Goal: Transaction & Acquisition: Download file/media

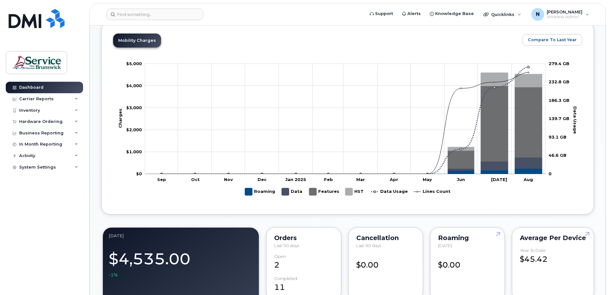
scroll to position [159, 0]
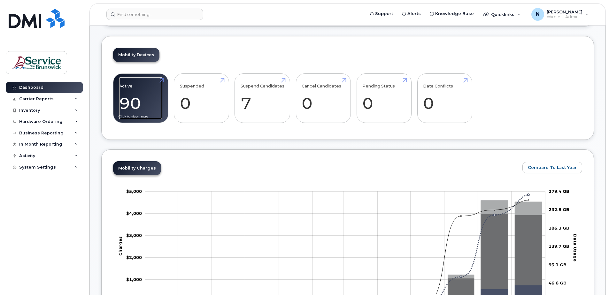
click at [135, 100] on link "Active 90" at bounding box center [140, 98] width 43 height 42
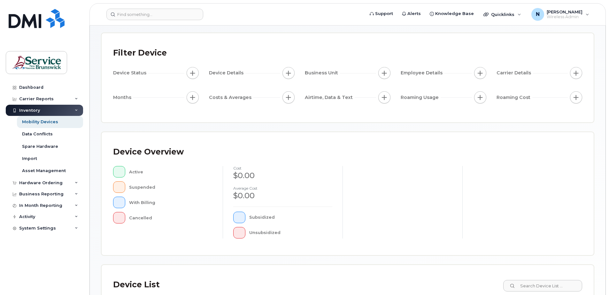
scroll to position [16, 0]
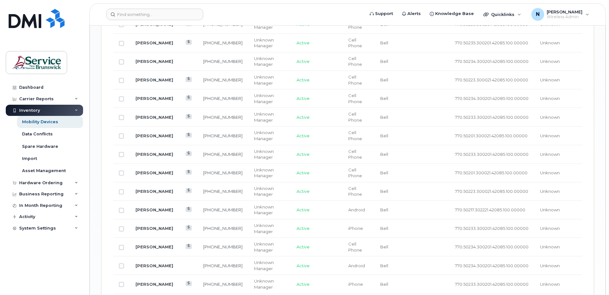
scroll to position [765, 0]
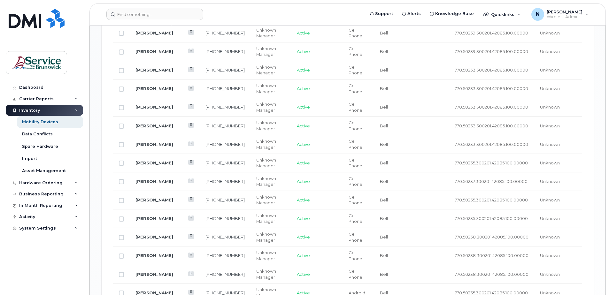
scroll to position [638, 0]
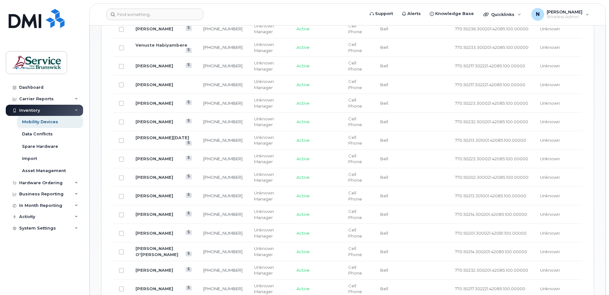
scroll to position [253, 0]
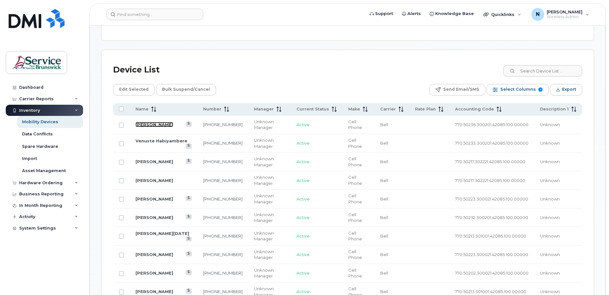
click at [157, 122] on link "[PERSON_NAME]" at bounding box center [155, 124] width 38 height 5
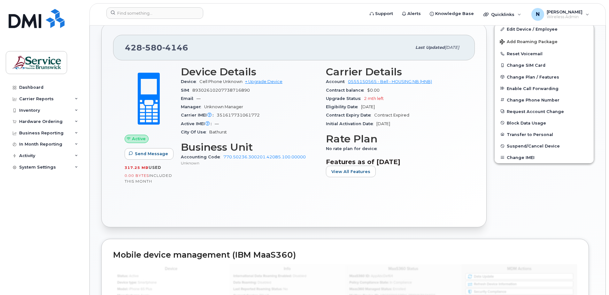
scroll to position [64, 0]
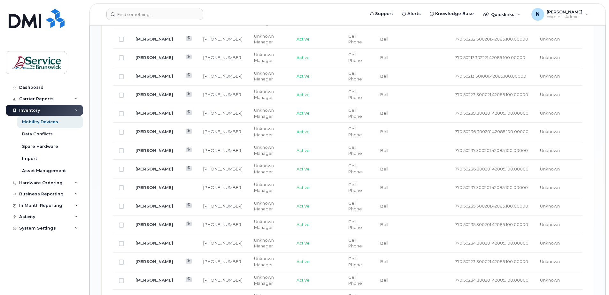
scroll to position [607, 0]
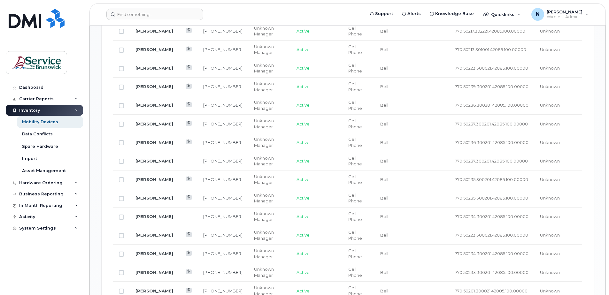
click at [38, 111] on div "Inventory" at bounding box center [29, 110] width 21 height 5
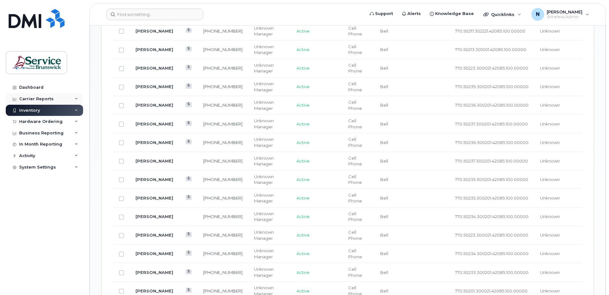
click at [76, 99] on icon at bounding box center [76, 98] width 3 height 3
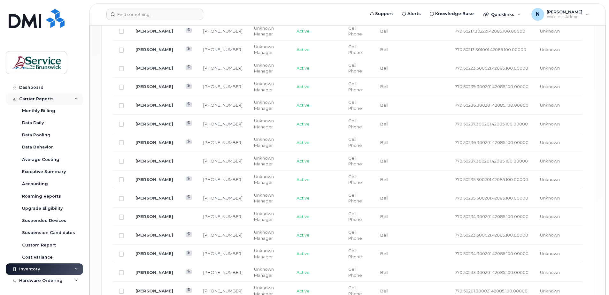
click at [75, 95] on div "Carrier Reports" at bounding box center [44, 99] width 77 height 12
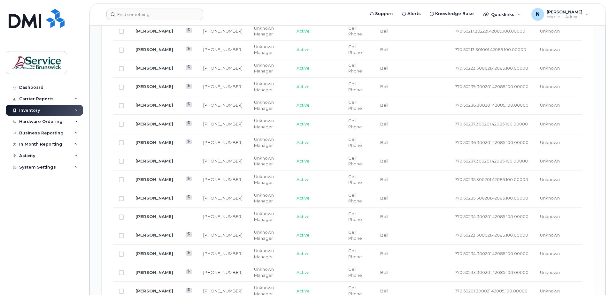
click at [75, 111] on icon at bounding box center [76, 110] width 3 height 3
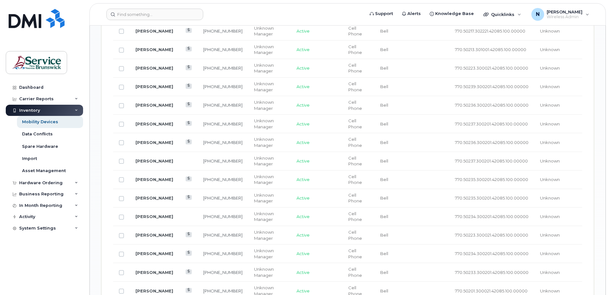
click at [81, 108] on div "Inventory" at bounding box center [44, 111] width 77 height 12
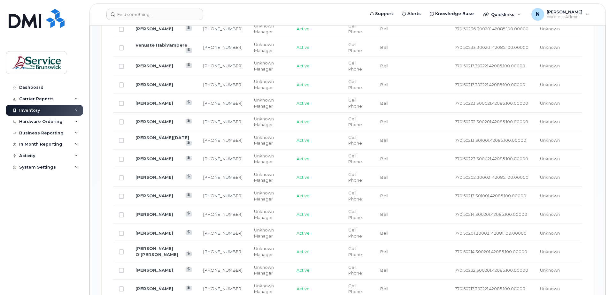
scroll to position [317, 0]
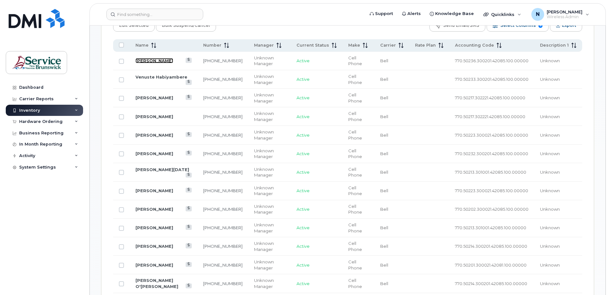
click at [156, 58] on link "[PERSON_NAME]" at bounding box center [155, 60] width 38 height 5
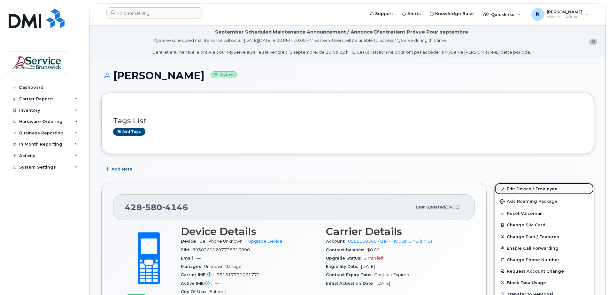
click at [527, 194] on link "Edit Device / Employee" at bounding box center [544, 189] width 99 height 12
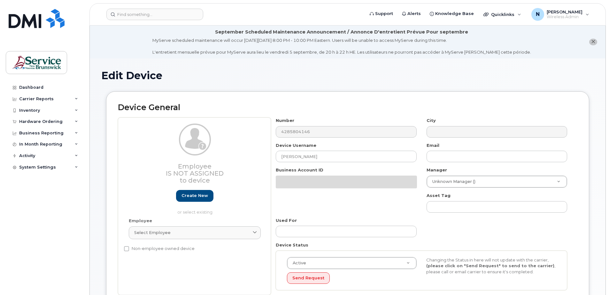
select select "35644330"
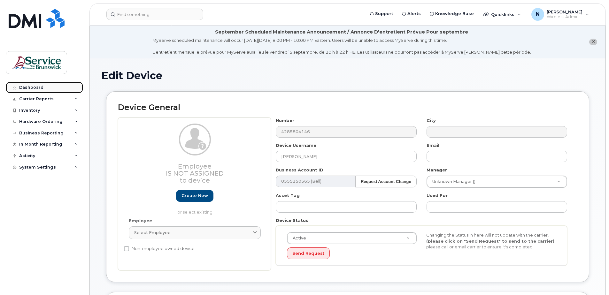
click at [31, 88] on div "Dashboard" at bounding box center [31, 87] width 24 height 5
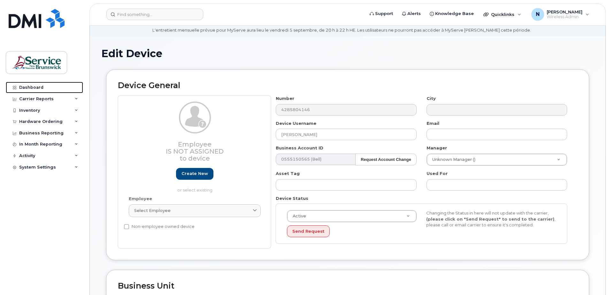
scroll to position [64, 0]
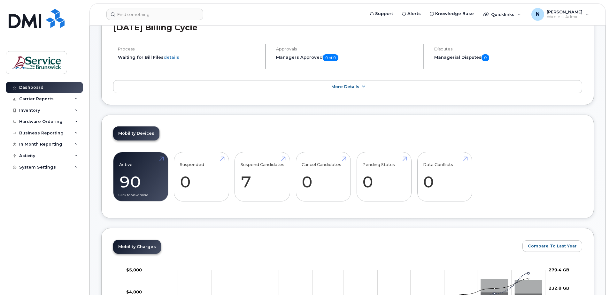
scroll to position [96, 0]
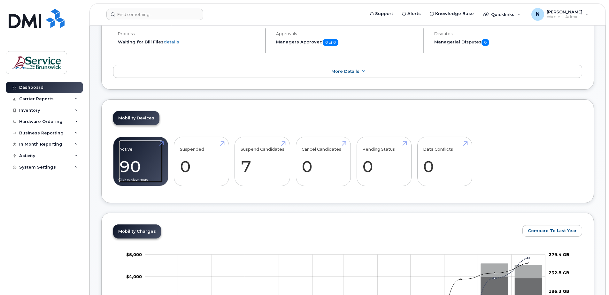
click at [137, 163] on link "Active 90" at bounding box center [140, 162] width 43 height 42
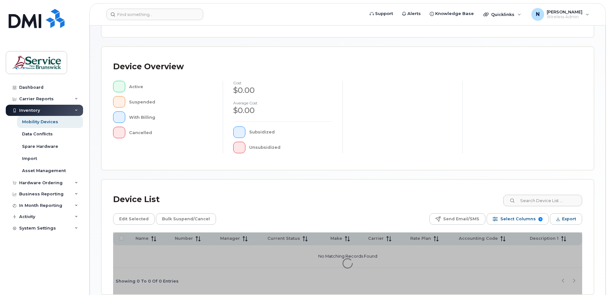
scroll to position [144, 0]
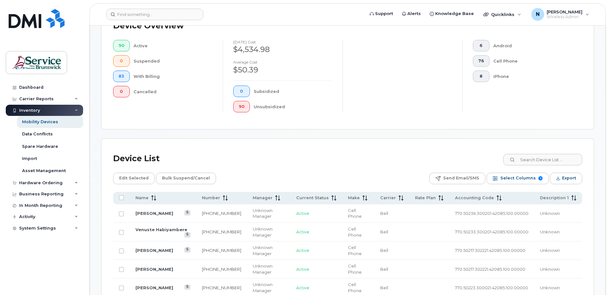
scroll to position [176, 0]
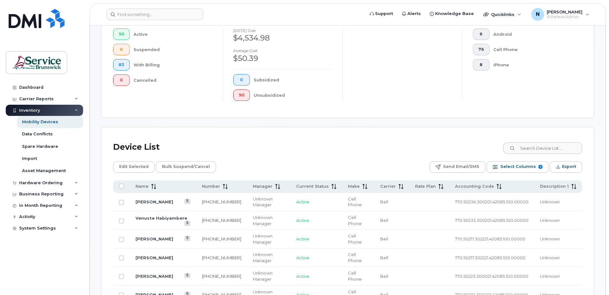
click at [151, 195] on td "[PERSON_NAME]" at bounding box center [163, 202] width 66 height 19
click at [155, 199] on link "Tina Couture" at bounding box center [155, 201] width 38 height 5
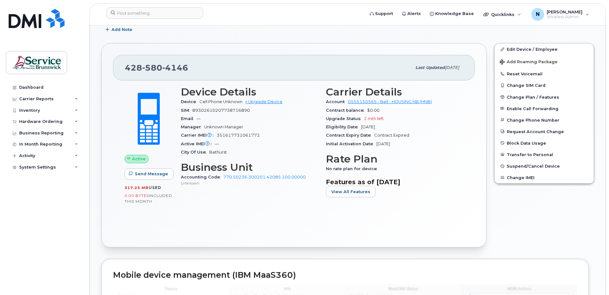
scroll to position [155, 0]
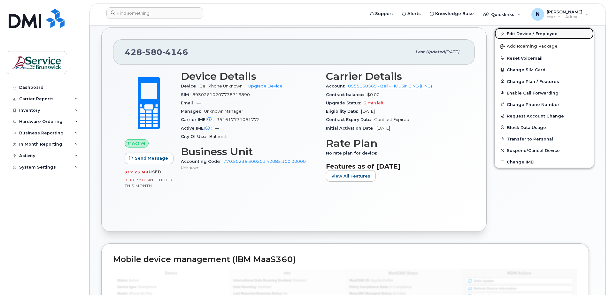
click at [519, 35] on link "Edit Device / Employee" at bounding box center [544, 34] width 99 height 12
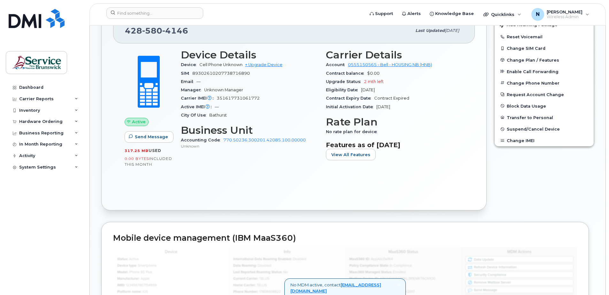
scroll to position [187, 0]
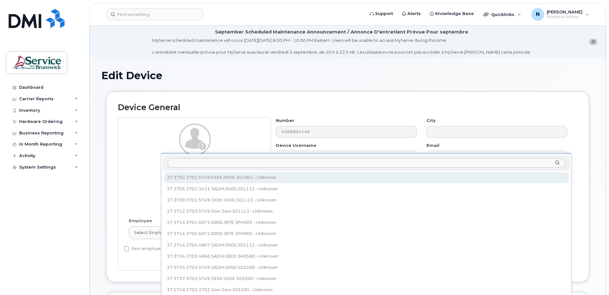
select select "35968412"
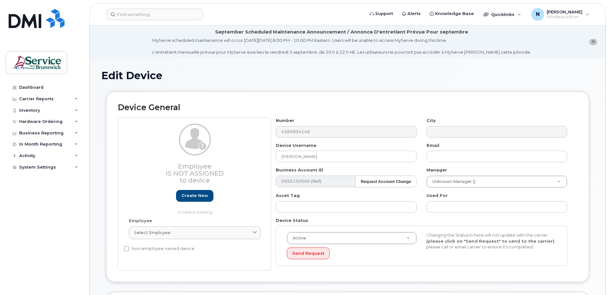
scroll to position [187, 0]
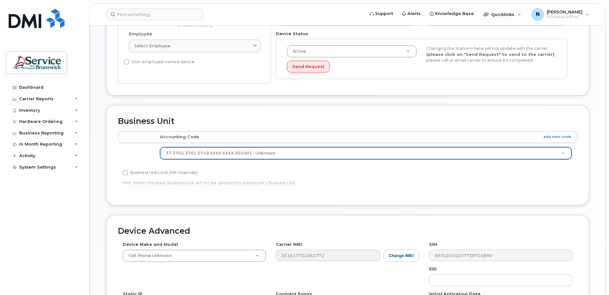
drag, startPoint x: 208, startPoint y: 176, endPoint x: 407, endPoint y: 184, distance: 199.0
click at [407, 184] on p "Hint: When checked, Business Unit will not be updated by employee's Business Un…" at bounding box center [271, 183] width 297 height 6
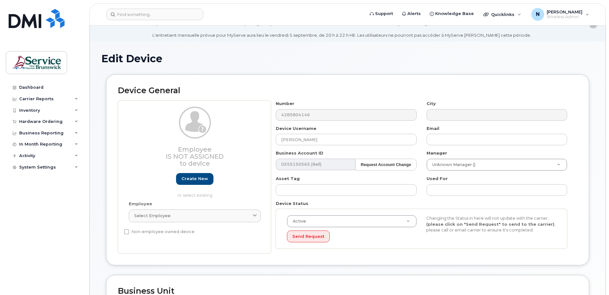
scroll to position [0, 0]
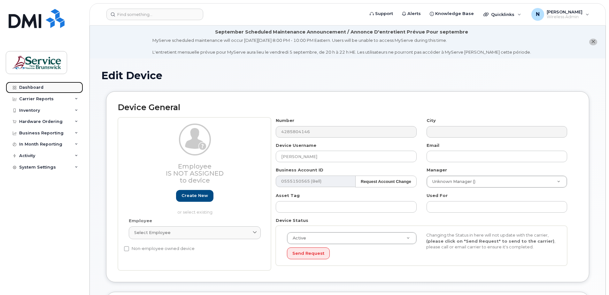
click at [57, 90] on link "Dashboard" at bounding box center [44, 88] width 77 height 12
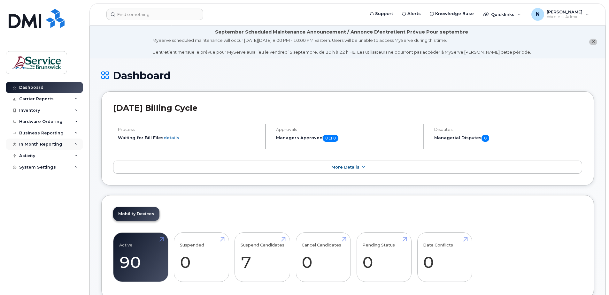
click at [74, 145] on div "In Month Reporting" at bounding box center [44, 145] width 77 height 12
click at [74, 144] on div "In Month Reporting" at bounding box center [44, 145] width 77 height 12
click at [79, 135] on div "Business Reporting" at bounding box center [44, 134] width 77 height 12
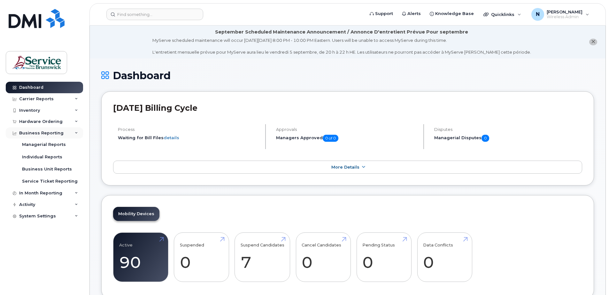
click at [79, 135] on div "Business Reporting" at bounding box center [44, 134] width 77 height 12
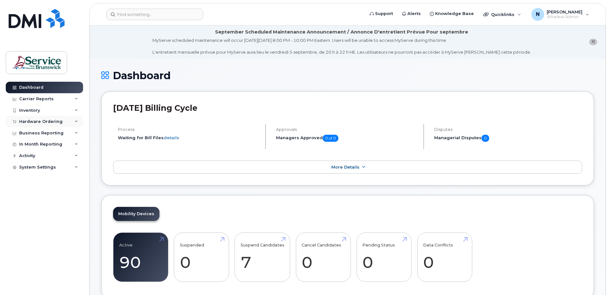
click at [77, 122] on icon at bounding box center [76, 121] width 3 height 3
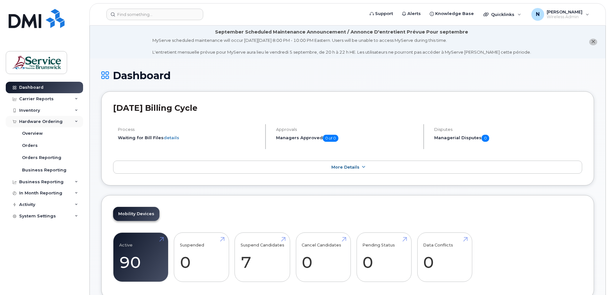
click at [77, 123] on icon at bounding box center [76, 121] width 3 height 3
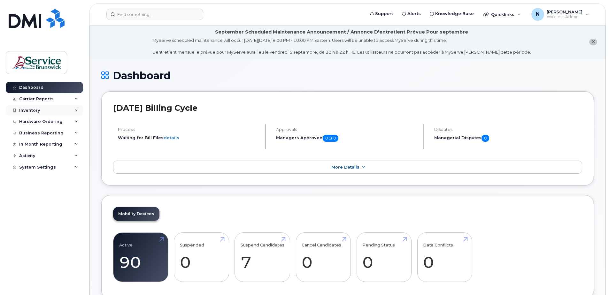
click at [79, 112] on div "Inventory" at bounding box center [44, 111] width 77 height 12
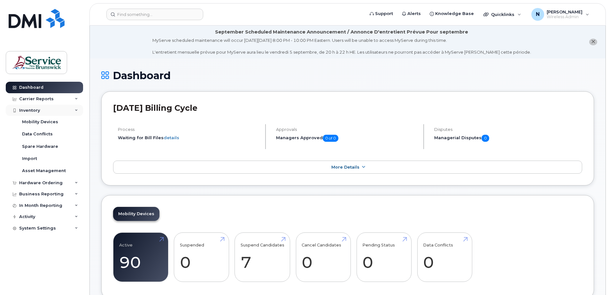
click at [74, 110] on div "Inventory" at bounding box center [44, 111] width 77 height 12
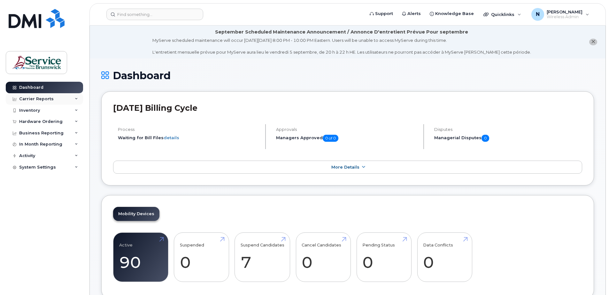
click at [79, 101] on div "Carrier Reports" at bounding box center [44, 99] width 77 height 12
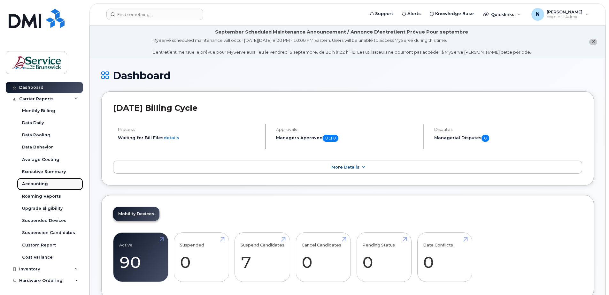
click at [57, 186] on link "Accounting" at bounding box center [50, 184] width 66 height 12
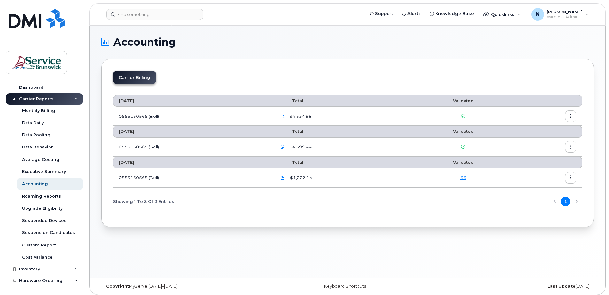
click at [571, 116] on icon "button" at bounding box center [571, 116] width 4 height 4
click at [548, 134] on div "Details" at bounding box center [547, 130] width 57 height 12
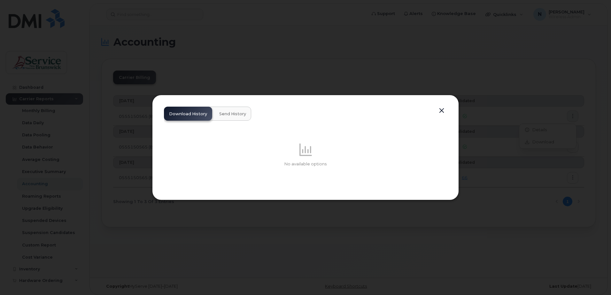
click at [442, 108] on button "button" at bounding box center [442, 110] width 10 height 9
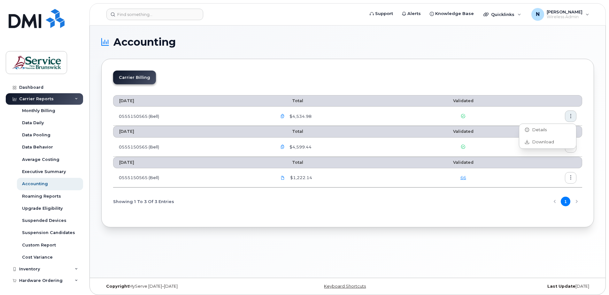
click at [285, 115] on icon "button" at bounding box center [283, 116] width 4 height 4
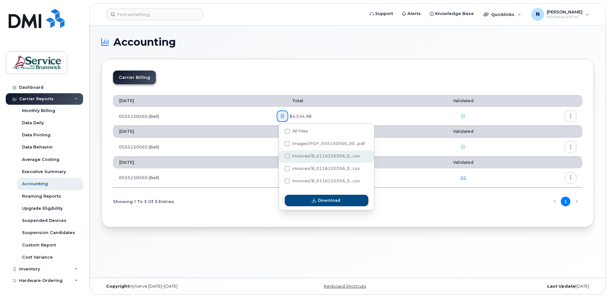
click at [300, 157] on span "invoices/B_0116220356_5...csv" at bounding box center [325, 156] width 67 height 5
click at [280, 157] on input "invoices/B_0116220356_5...csv" at bounding box center [278, 156] width 3 height 3
checkbox input "true"
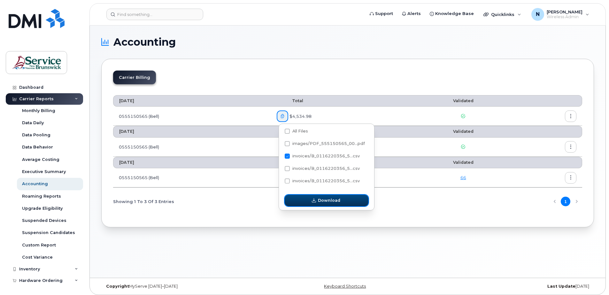
click at [311, 197] on button "Download" at bounding box center [327, 201] width 84 height 12
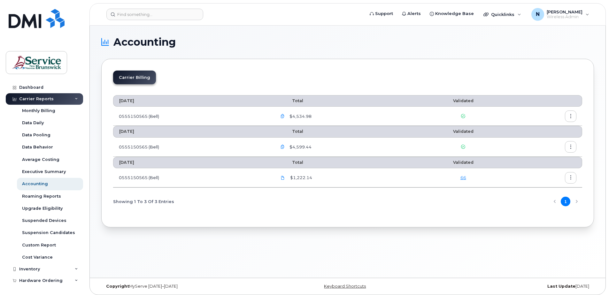
scroll to position [3, 0]
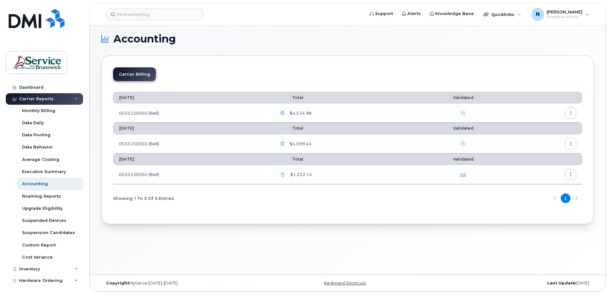
click at [284, 110] on button "button" at bounding box center [283, 113] width 12 height 12
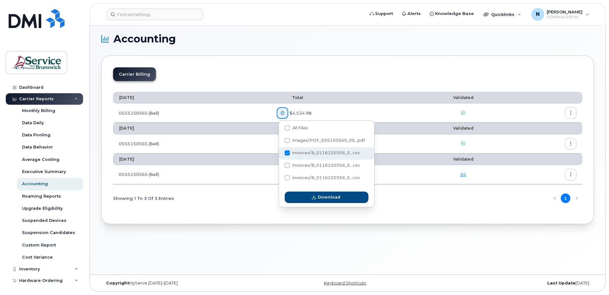
click at [287, 151] on span at bounding box center [287, 153] width 5 height 5
click at [280, 152] on input "invoices/B_0116220356_5...csv" at bounding box center [278, 153] width 3 height 3
checkbox input "false"
click at [288, 165] on span at bounding box center [287, 165] width 5 height 5
click at [280, 165] on input "invoices/B_0116220356_5...csv" at bounding box center [278, 165] width 3 height 3
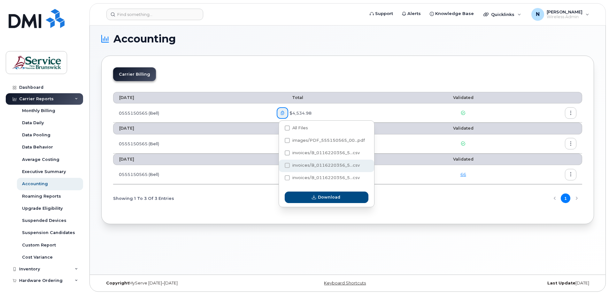
checkbox input "true"
click at [289, 175] on div "invoices/B_0116220356_5...csv" at bounding box center [326, 178] width 95 height 12
checkbox input "true"
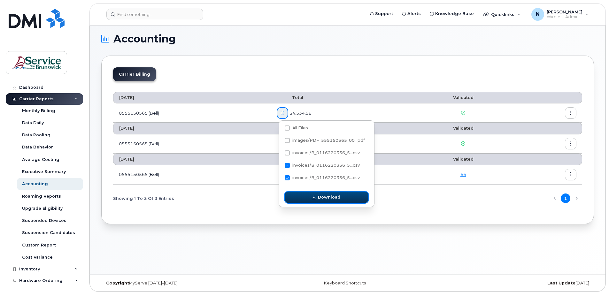
click at [297, 198] on button "Download" at bounding box center [327, 198] width 84 height 12
